Goal: Task Accomplishment & Management: Complete application form

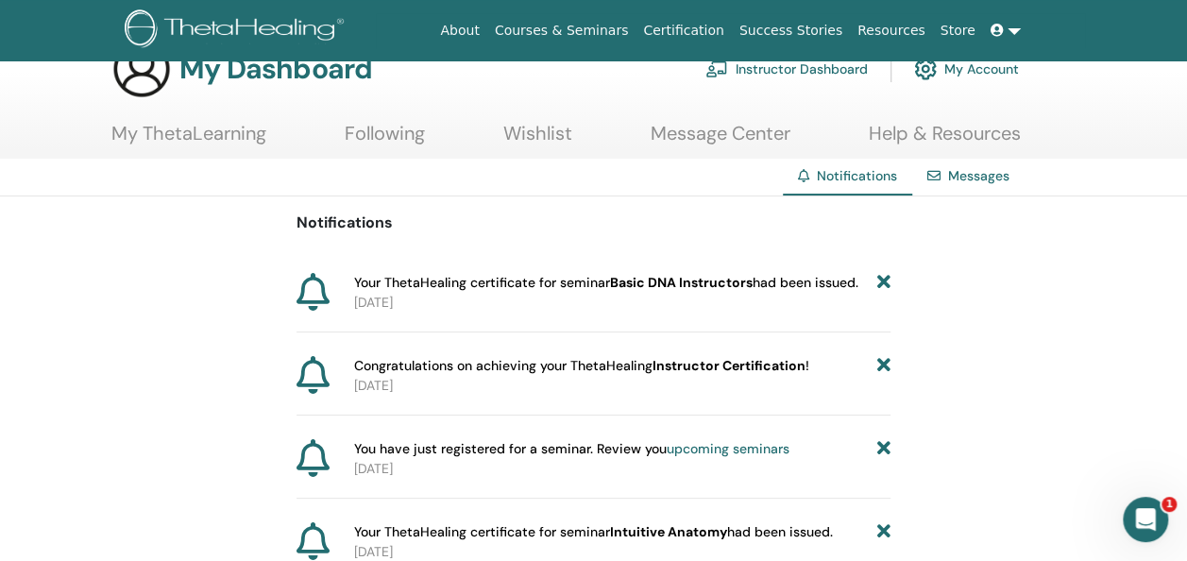
scroll to position [45, 0]
click at [213, 128] on link "My ThetaLearning" at bounding box center [188, 139] width 155 height 37
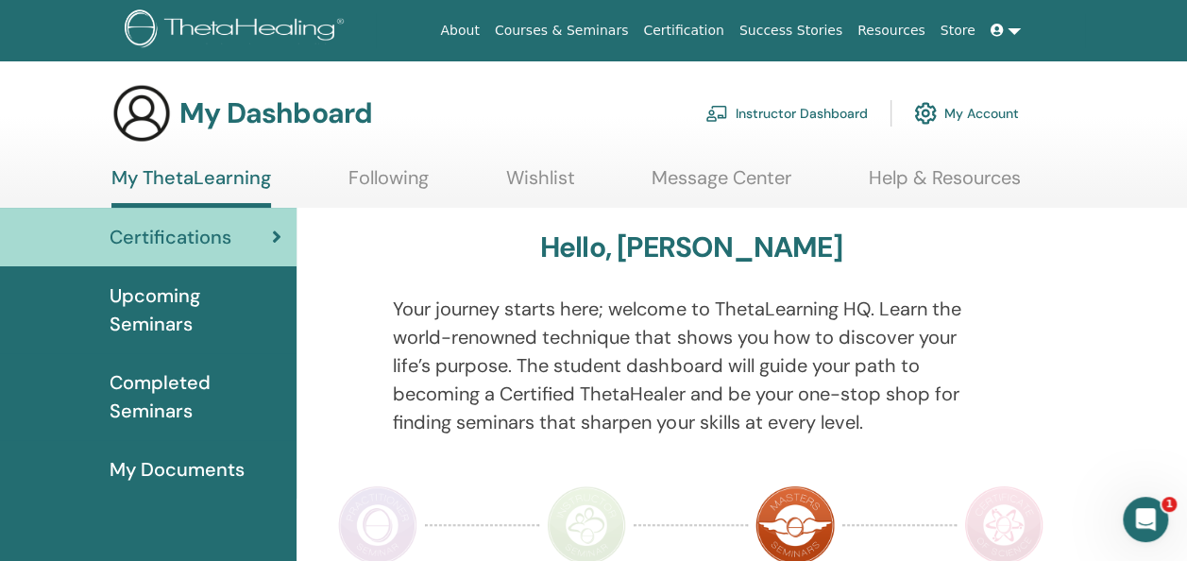
click at [158, 387] on span "Completed Seminars" at bounding box center [196, 396] width 172 height 57
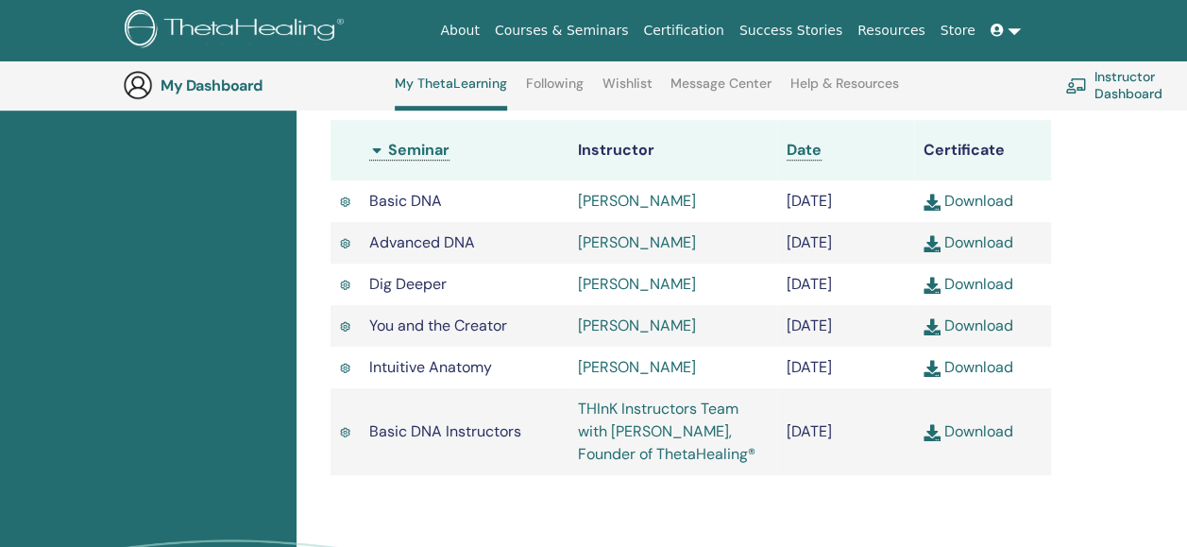
scroll to position [553, 0]
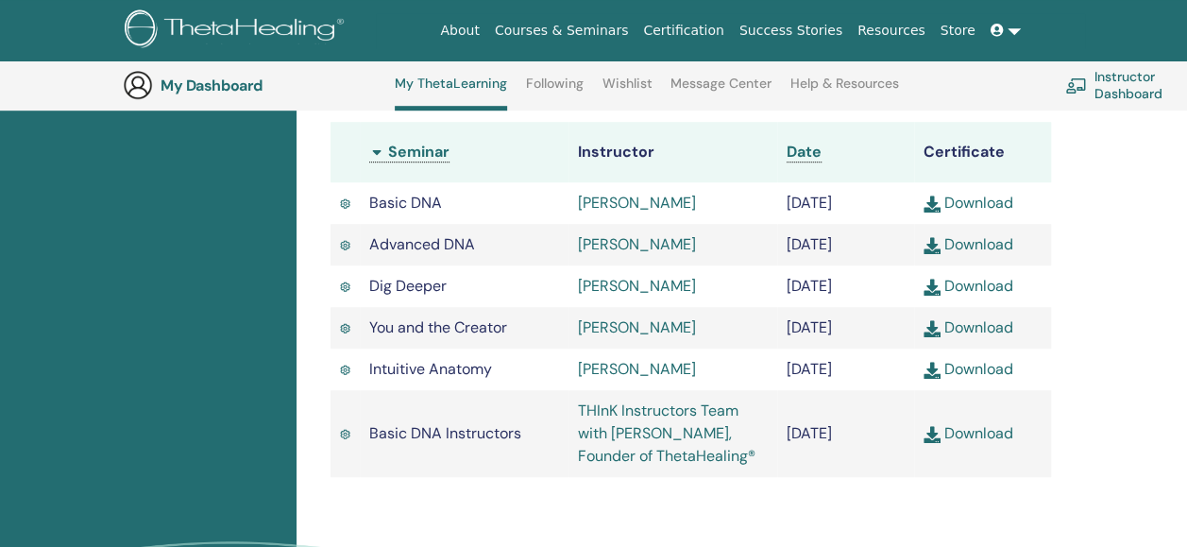
click at [986, 443] on link "Download" at bounding box center [968, 433] width 90 height 20
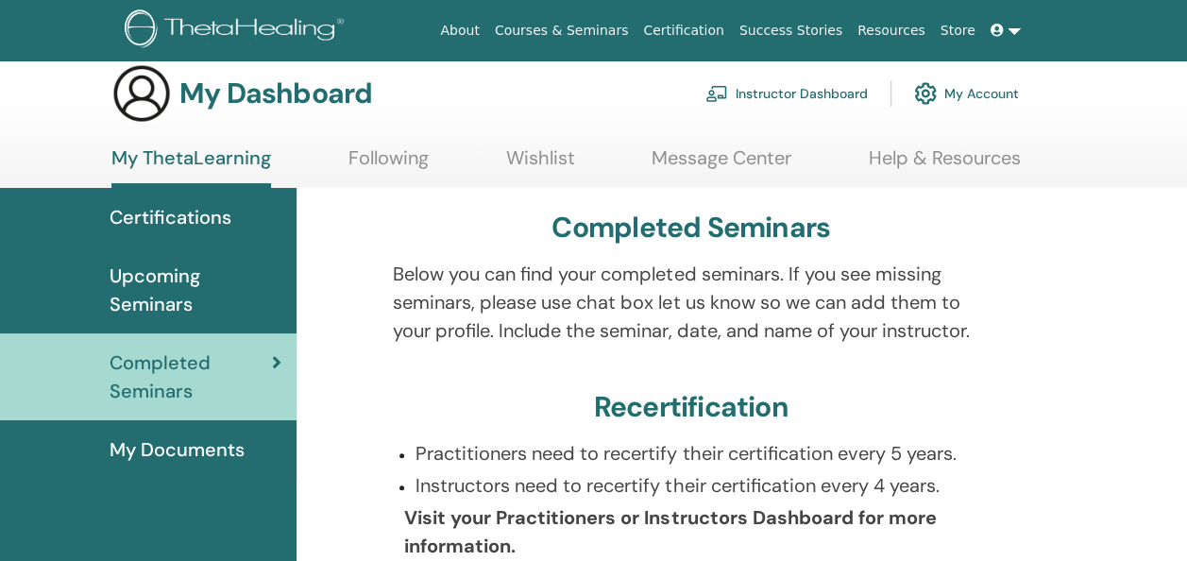
scroll to position [0, 0]
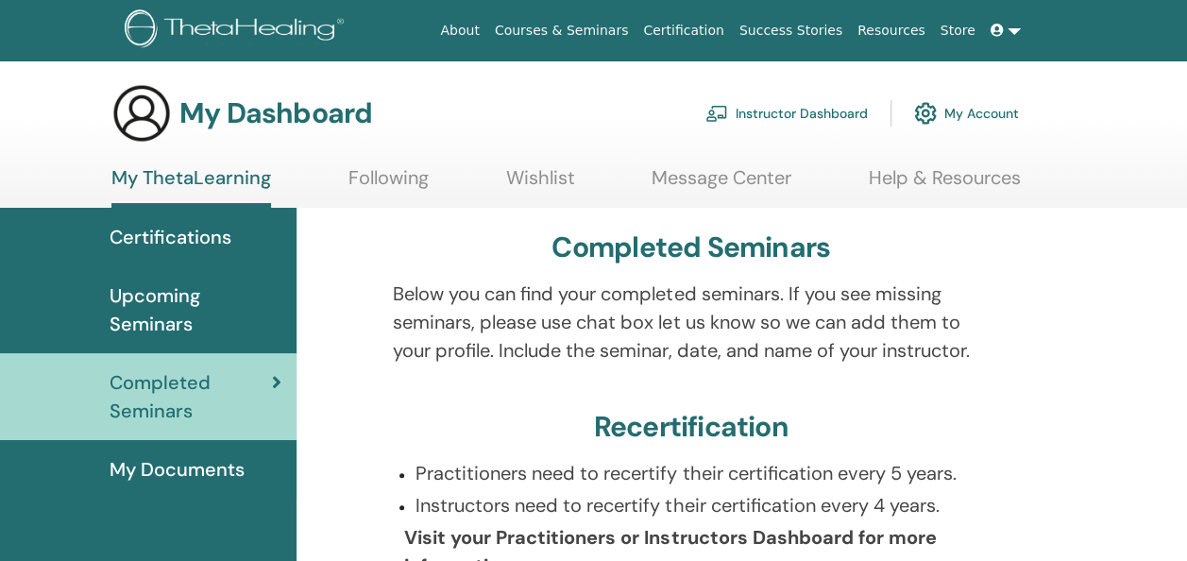
click at [195, 466] on span "My Documents" at bounding box center [177, 469] width 135 height 28
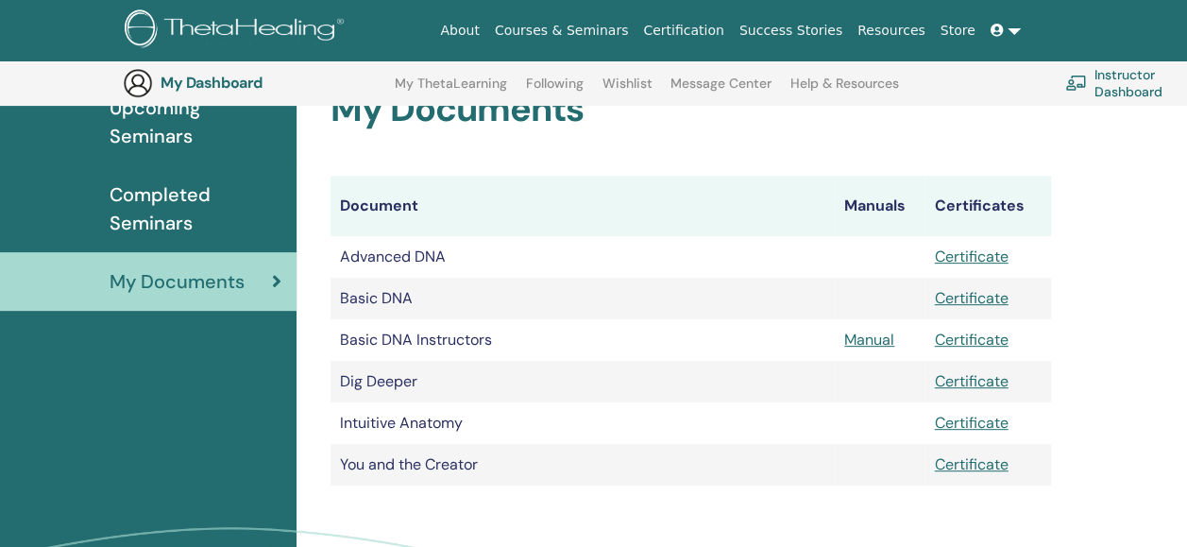
scroll to position [230, 0]
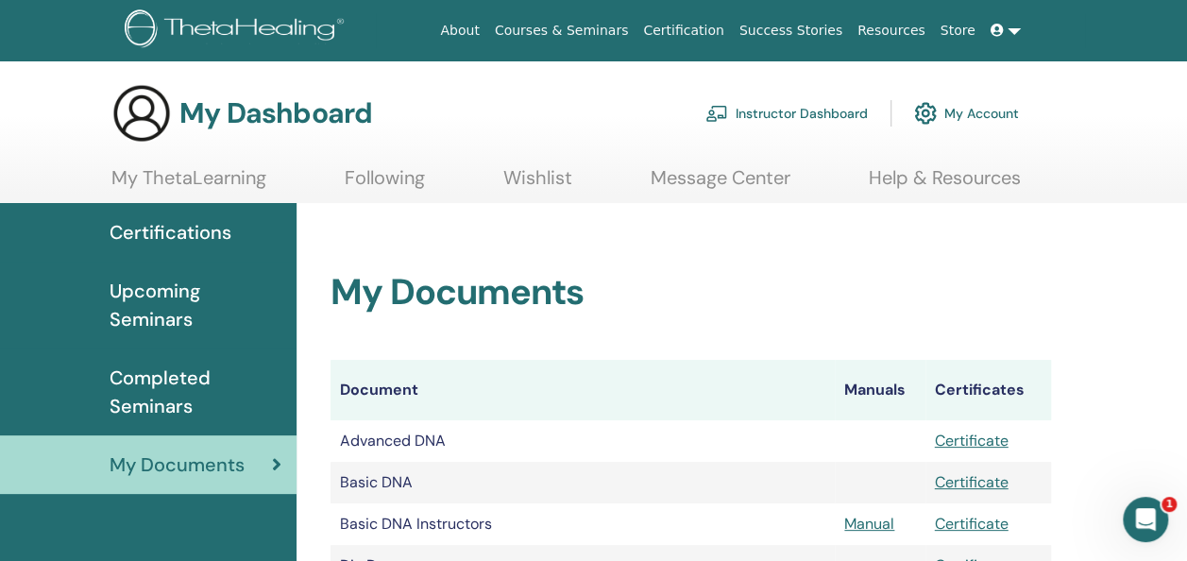
click at [397, 175] on link "Following" at bounding box center [385, 184] width 80 height 37
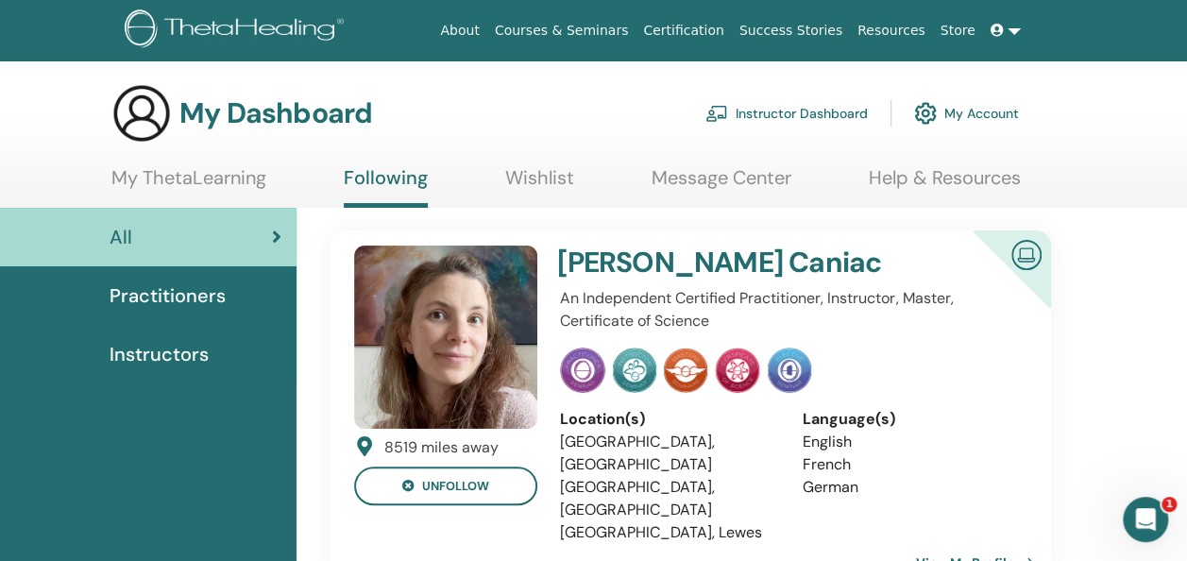
click at [744, 174] on link "Message Center" at bounding box center [722, 184] width 140 height 37
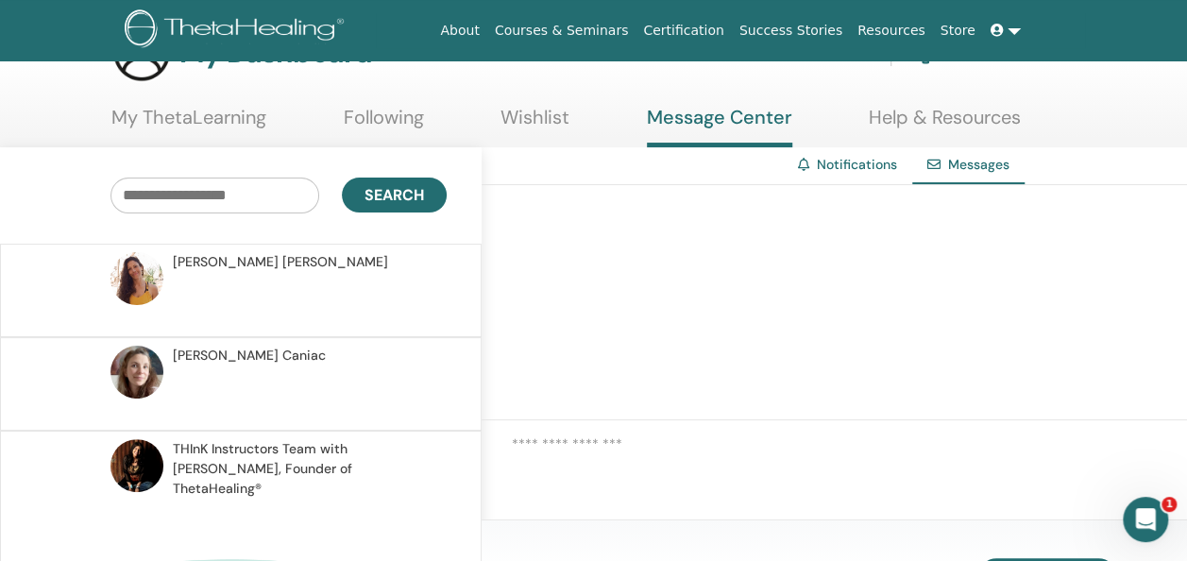
click at [845, 168] on link "Notifications" at bounding box center [857, 164] width 80 height 17
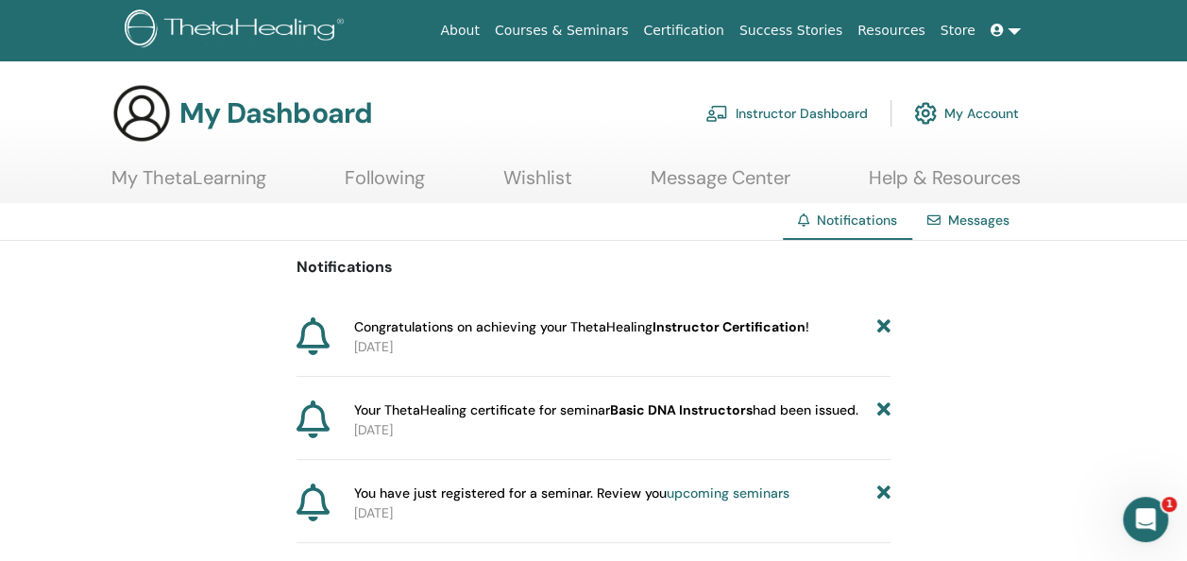
click at [795, 108] on link "Instructor Dashboard" at bounding box center [786, 114] width 162 height 42
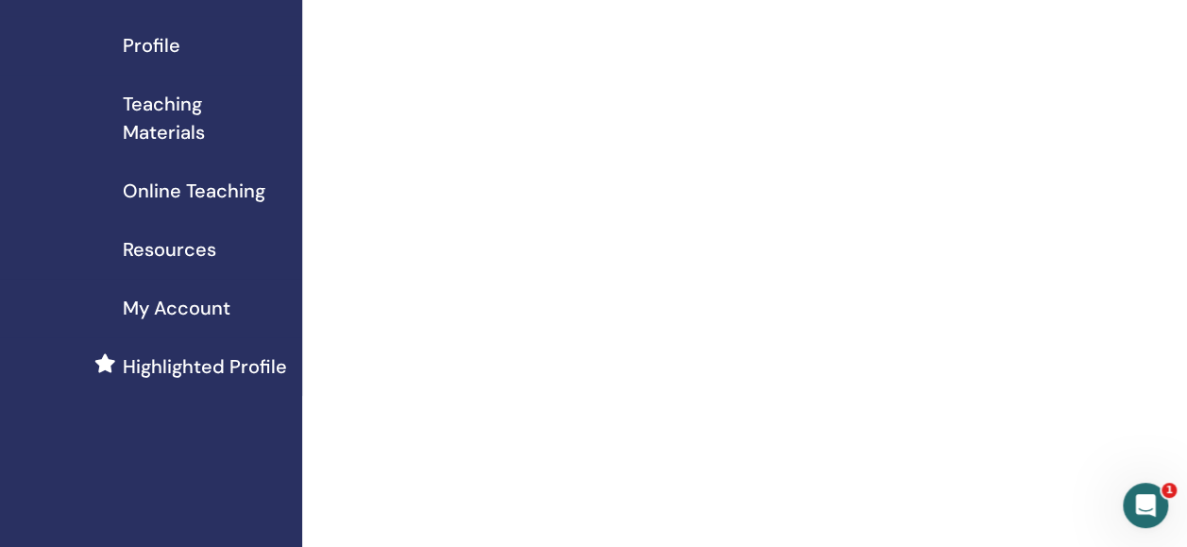
scroll to position [178, 6]
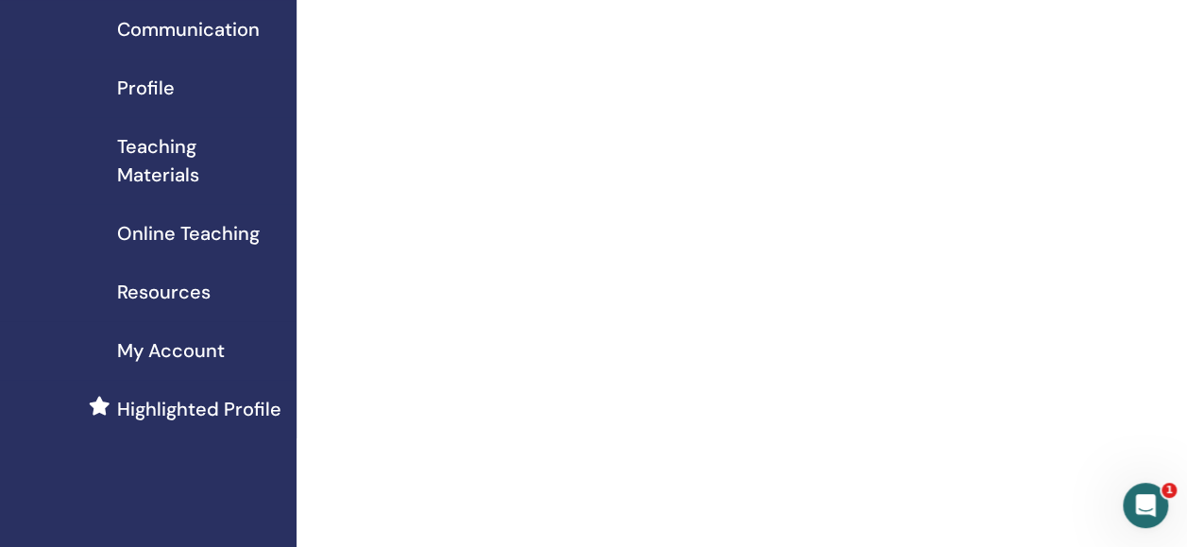
click at [157, 79] on span "Profile" at bounding box center [146, 88] width 58 height 28
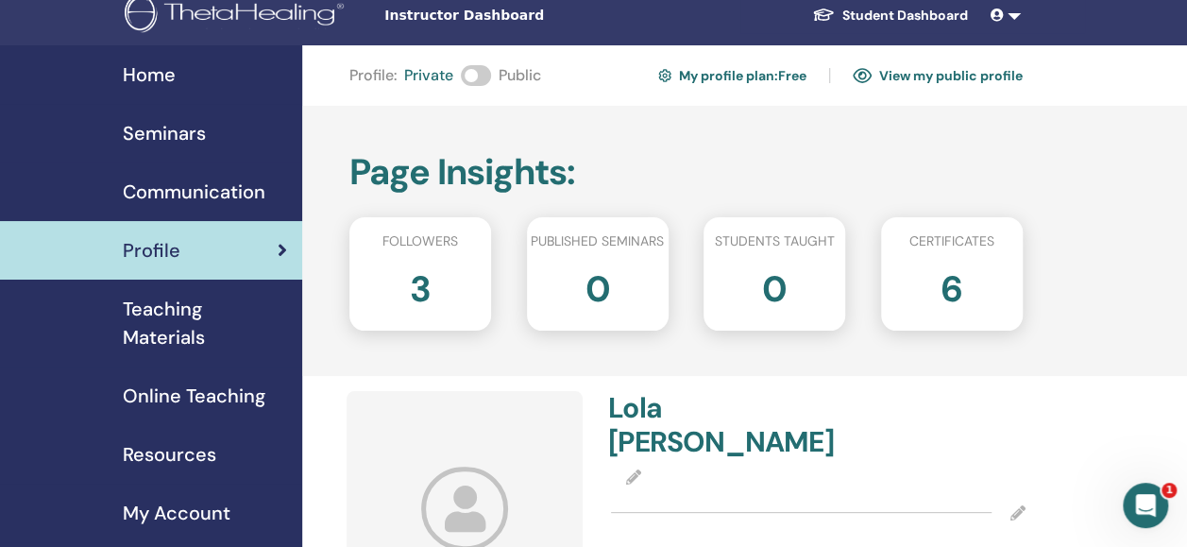
scroll to position [10, 0]
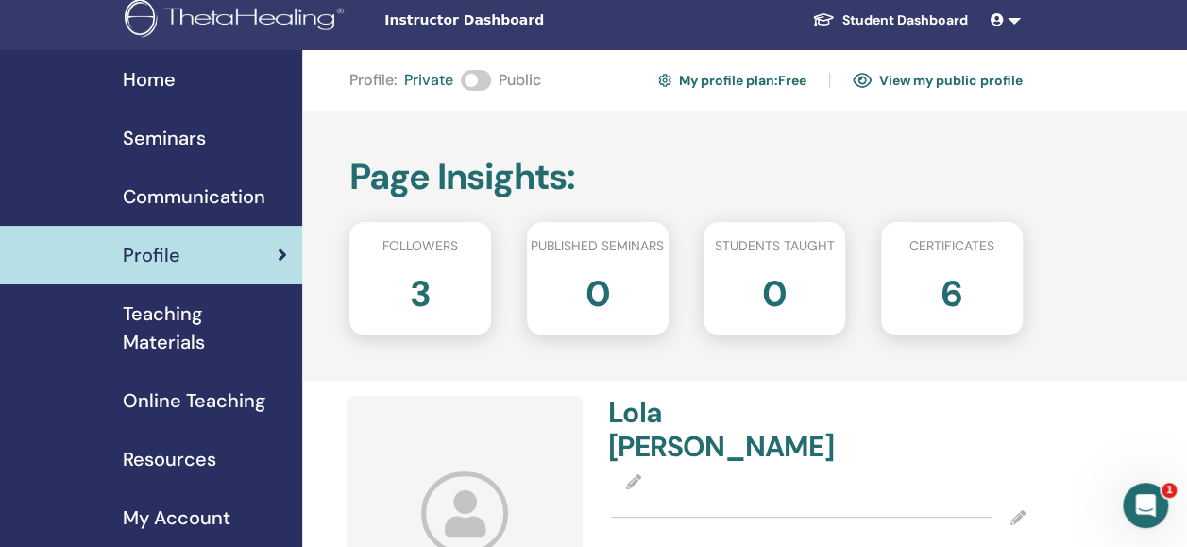
click at [182, 142] on span "Seminars" at bounding box center [164, 138] width 83 height 28
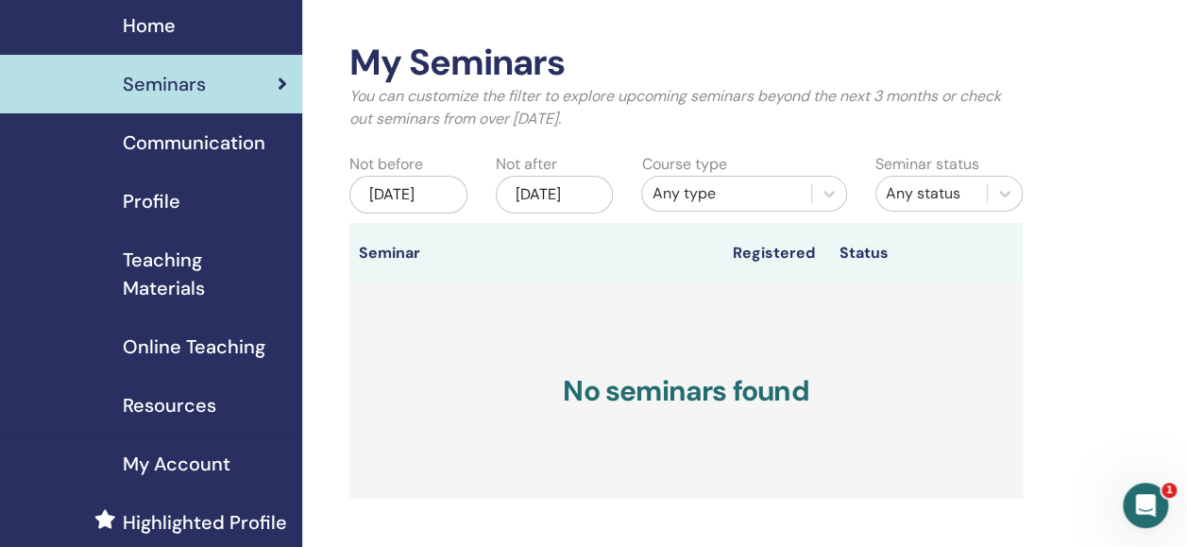
scroll to position [64, 0]
click at [205, 80] on div "Seminars" at bounding box center [151, 84] width 272 height 28
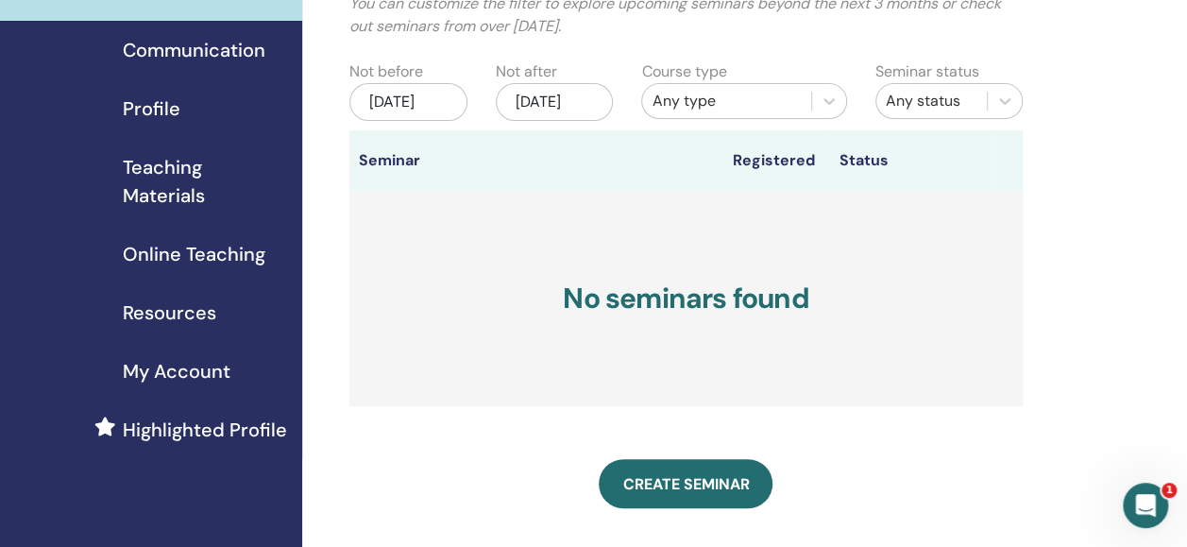
scroll to position [162, 0]
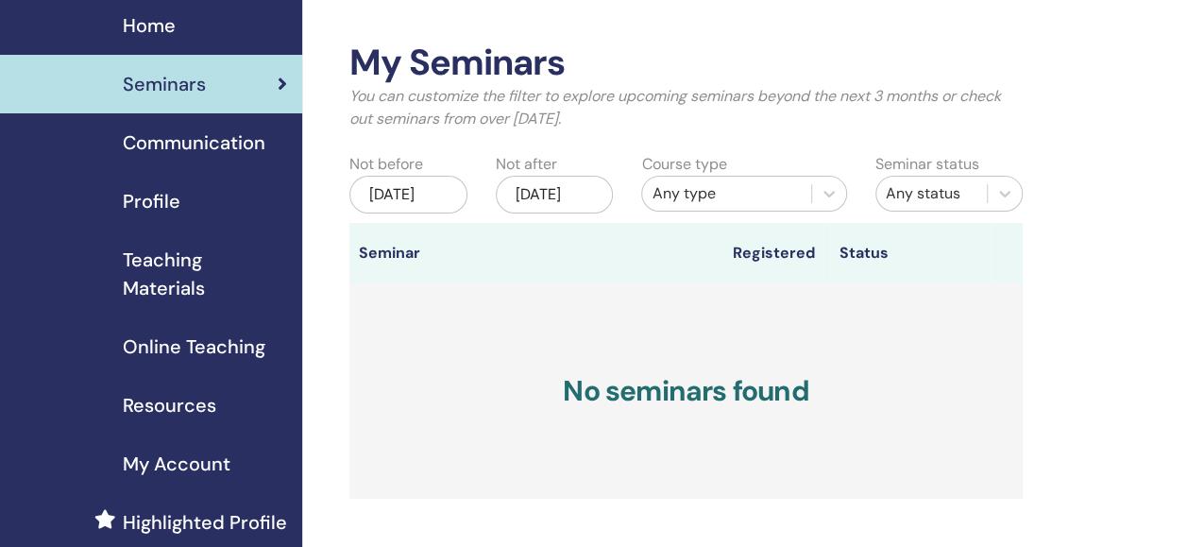
scroll to position [288, 0]
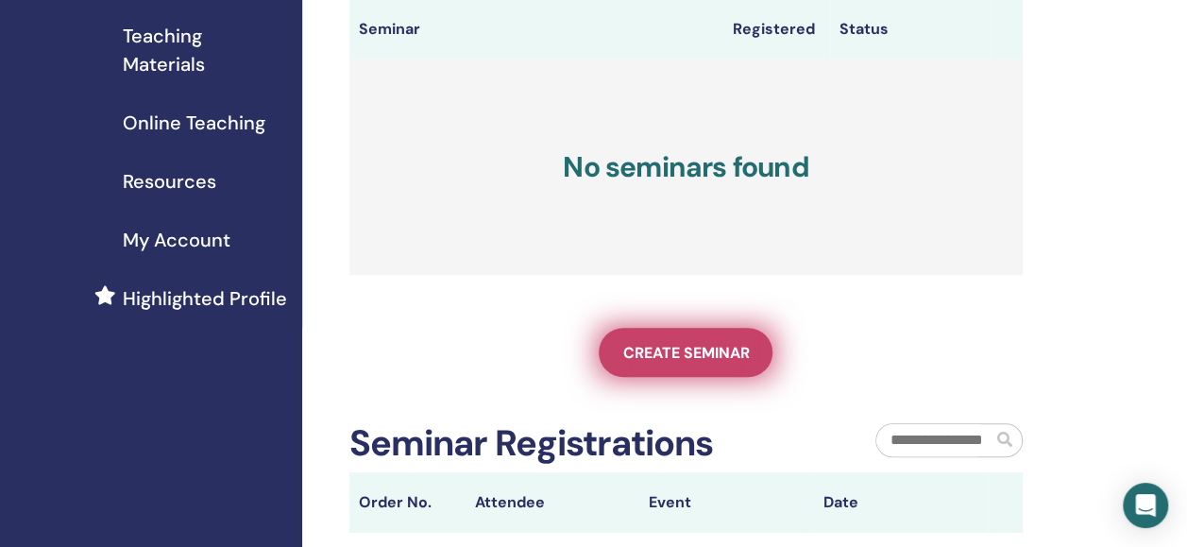
click at [710, 355] on link "Create seminar" at bounding box center [686, 352] width 174 height 49
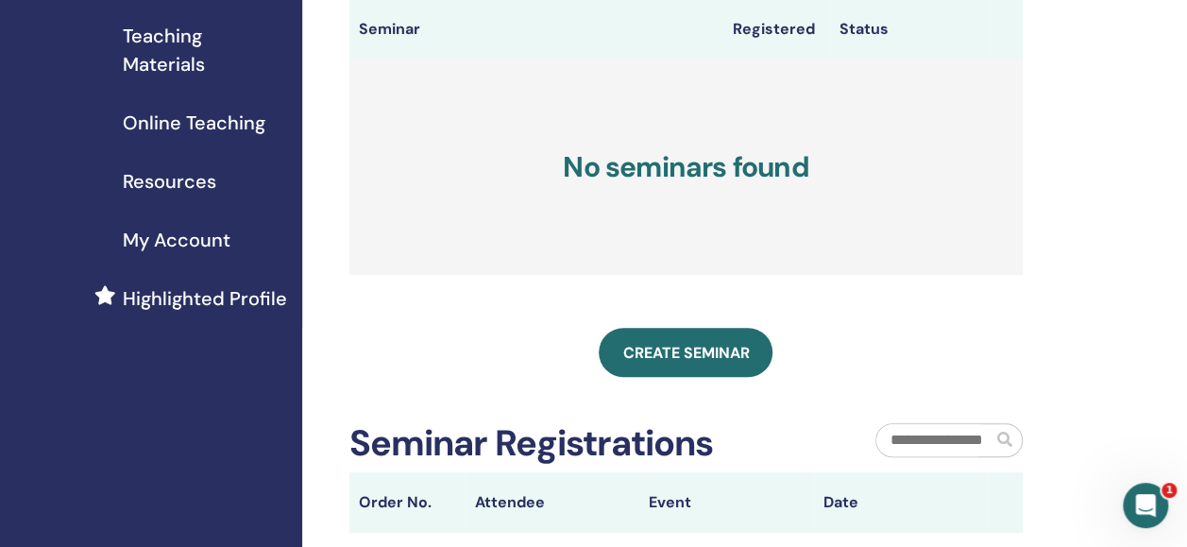
scroll to position [0, 0]
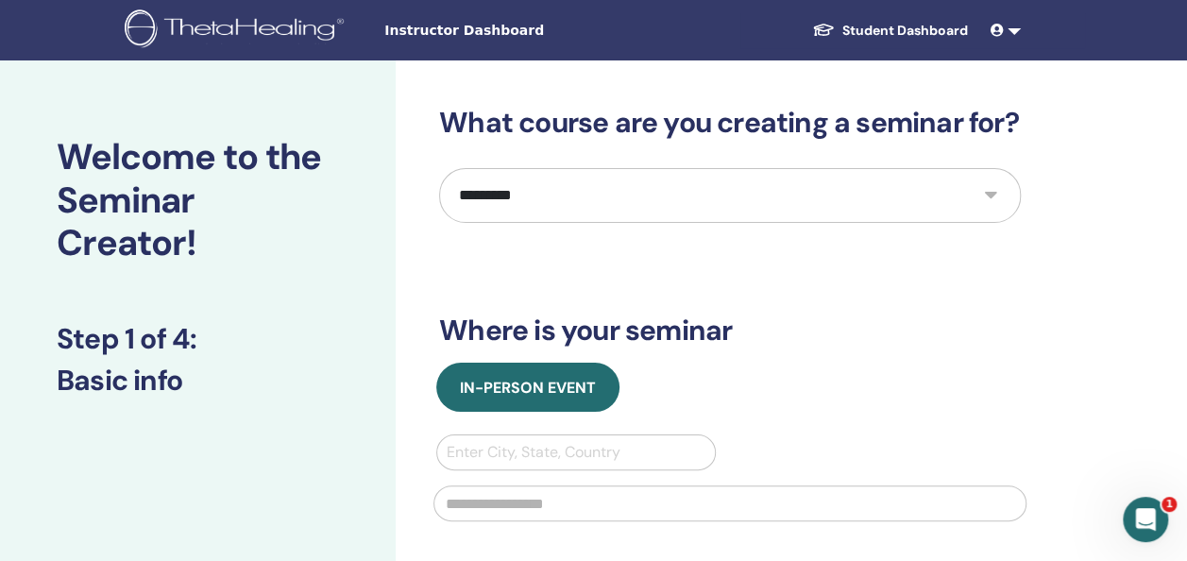
click at [524, 206] on select "*********" at bounding box center [730, 195] width 582 height 55
click at [484, 198] on select "*********" at bounding box center [730, 195] width 582 height 55
click at [846, 201] on select "*********" at bounding box center [730, 195] width 582 height 55
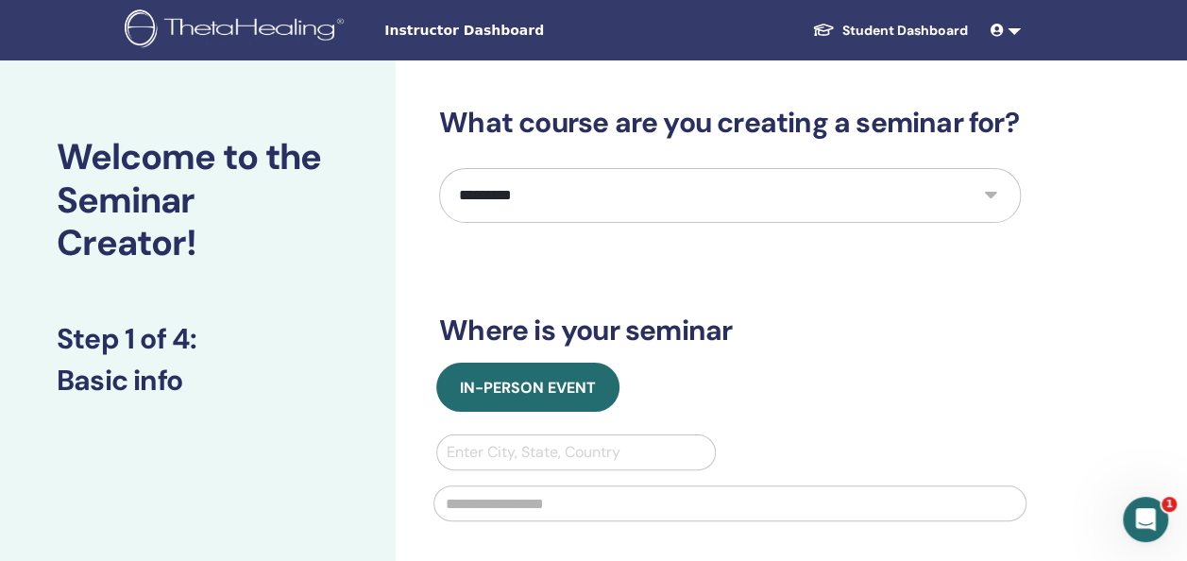
click at [846, 201] on select "*********" at bounding box center [730, 195] width 582 height 55
